Goal: Check status

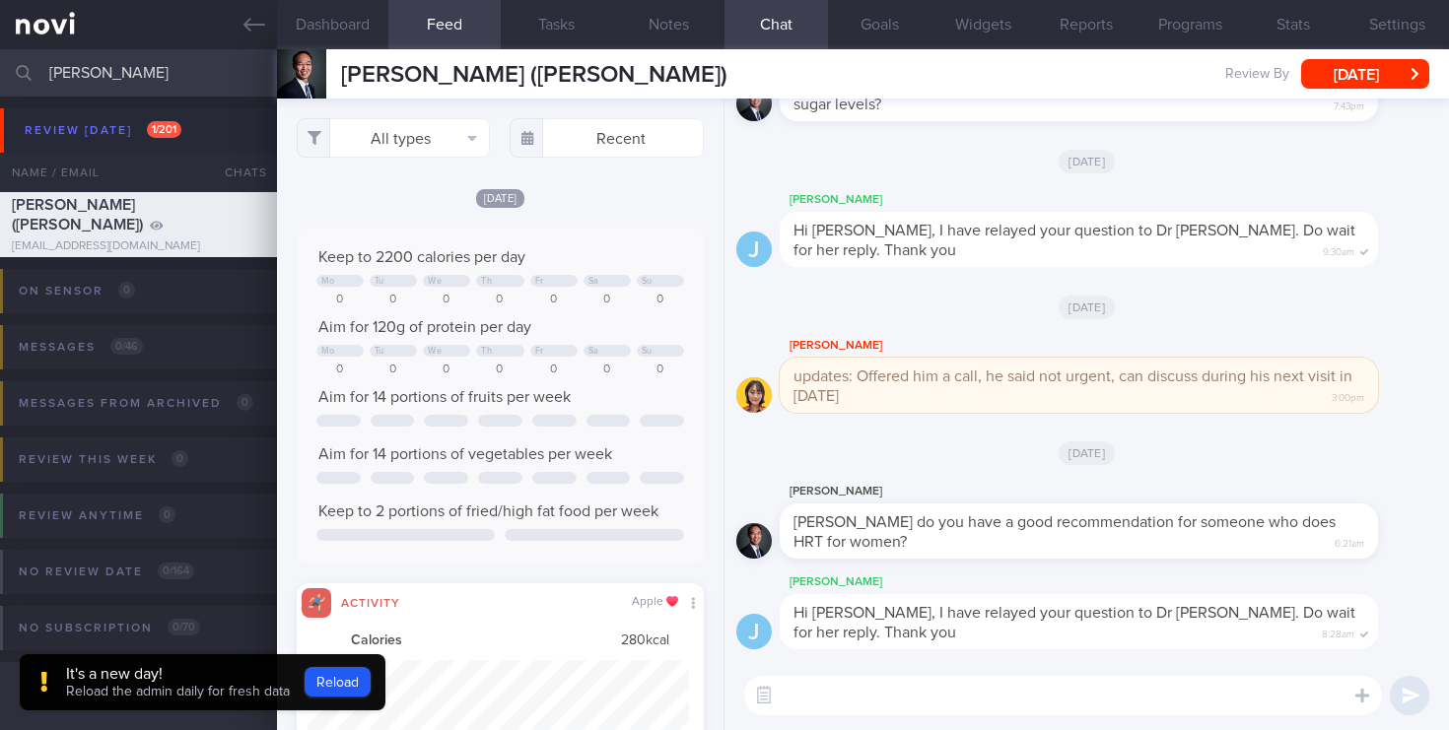
select select "7"
click at [331, 681] on button "Reload" at bounding box center [338, 682] width 66 height 30
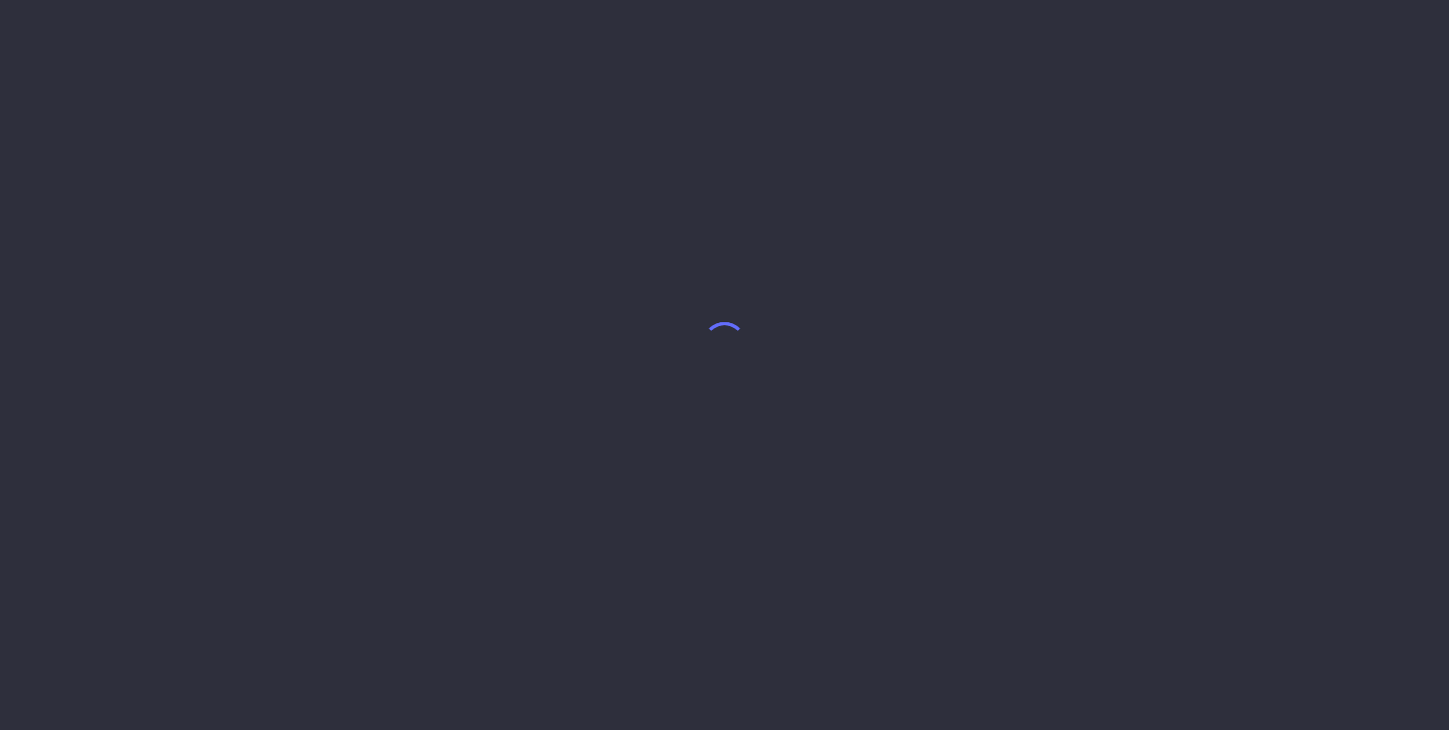
select select "7"
